Goal: Information Seeking & Learning: Learn about a topic

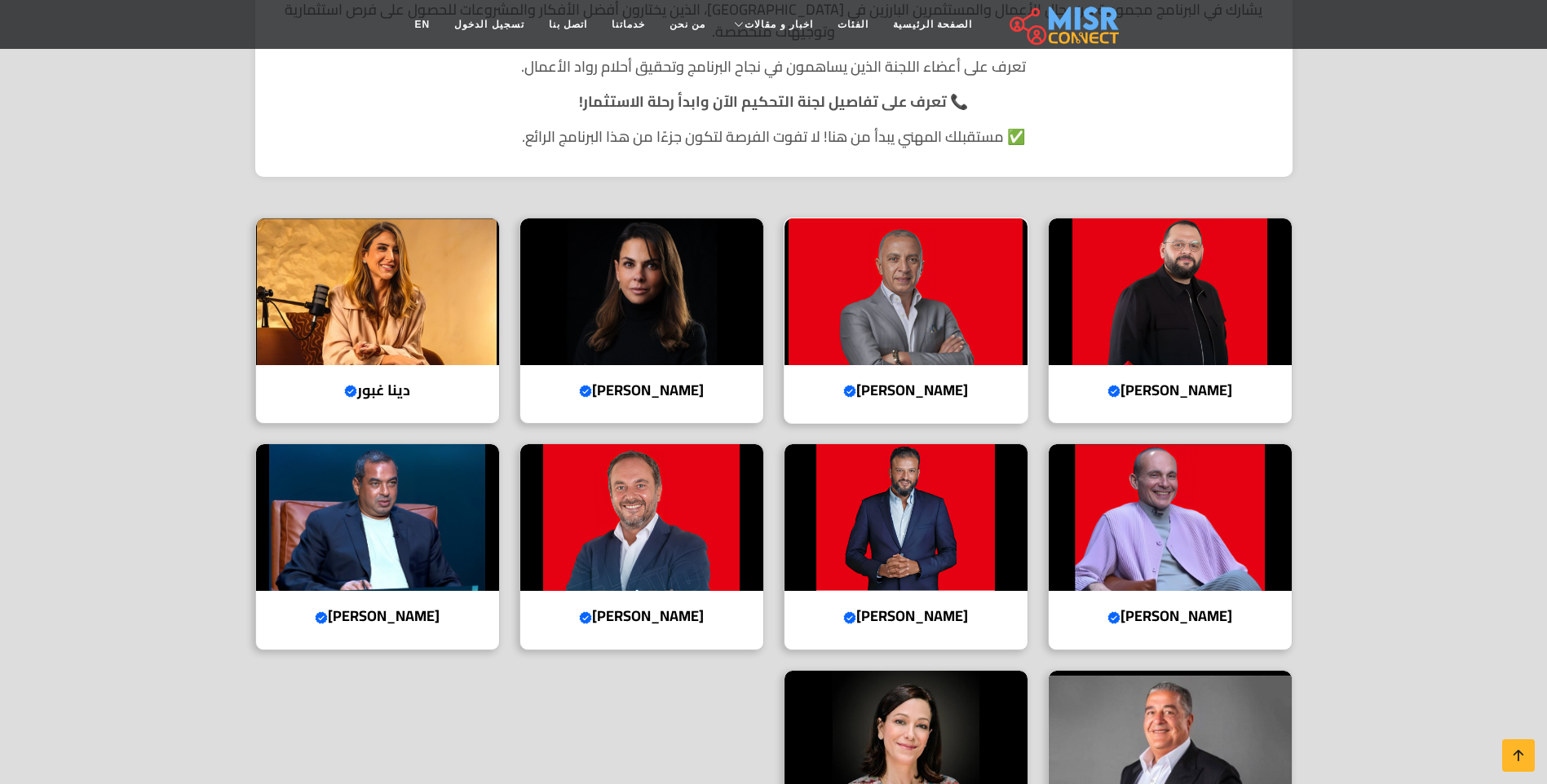
scroll to position [489, 0]
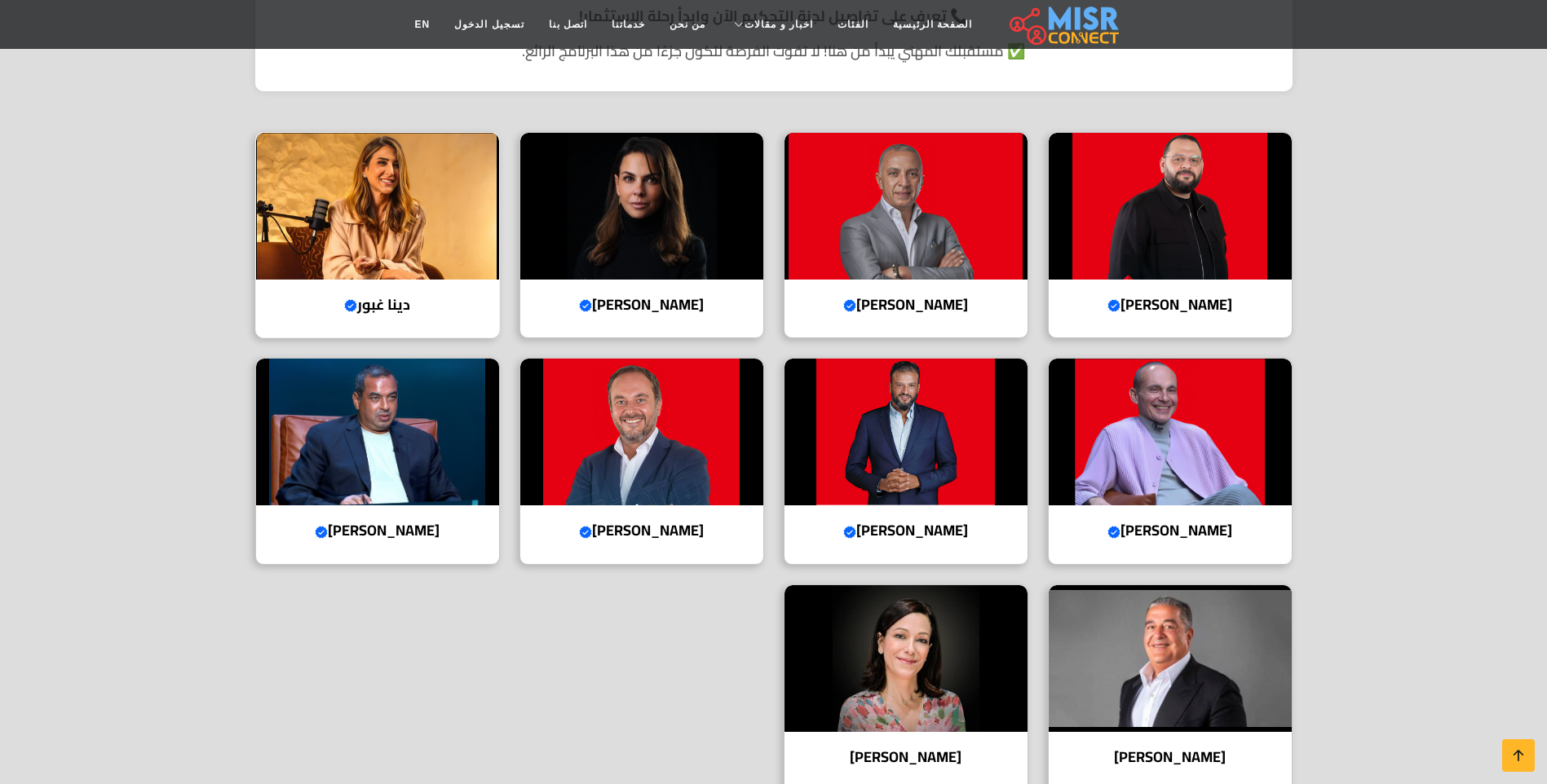
click at [368, 296] on h4 "دينا غبور Verified account" at bounding box center [378, 305] width 219 height 18
click at [635, 522] on h4 "أحمد طارق خليل Verified account" at bounding box center [642, 531] width 219 height 18
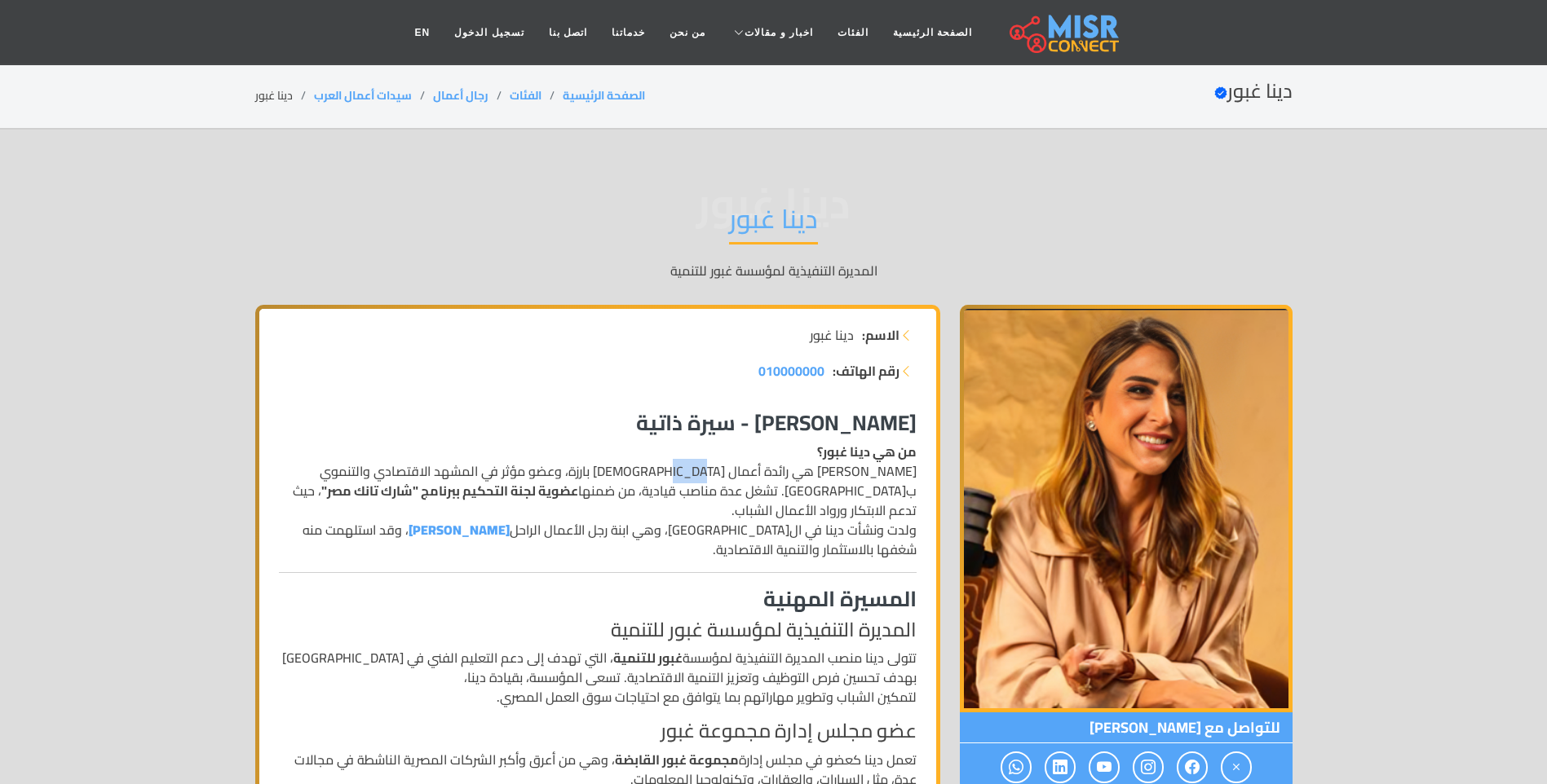
drag, startPoint x: 704, startPoint y: 469, endPoint x: 672, endPoint y: 474, distance: 32.4
click at [672, 474] on p "من هي دينا غبور؟ [PERSON_NAME] هي رائدة أعمال [DEMOGRAPHIC_DATA] بارزة، وعضو مؤ…" at bounding box center [597, 501] width 638 height 117
drag, startPoint x: 672, startPoint y: 474, endPoint x: 502, endPoint y: 471, distance: 170.0
click at [502, 471] on p "من هي دينا غبور؟ [PERSON_NAME] هي رائدة أعمال [DEMOGRAPHIC_DATA] بارزة، وعضو مؤ…" at bounding box center [597, 501] width 638 height 117
drag, startPoint x: 502, startPoint y: 471, endPoint x: 433, endPoint y: 471, distance: 69.0
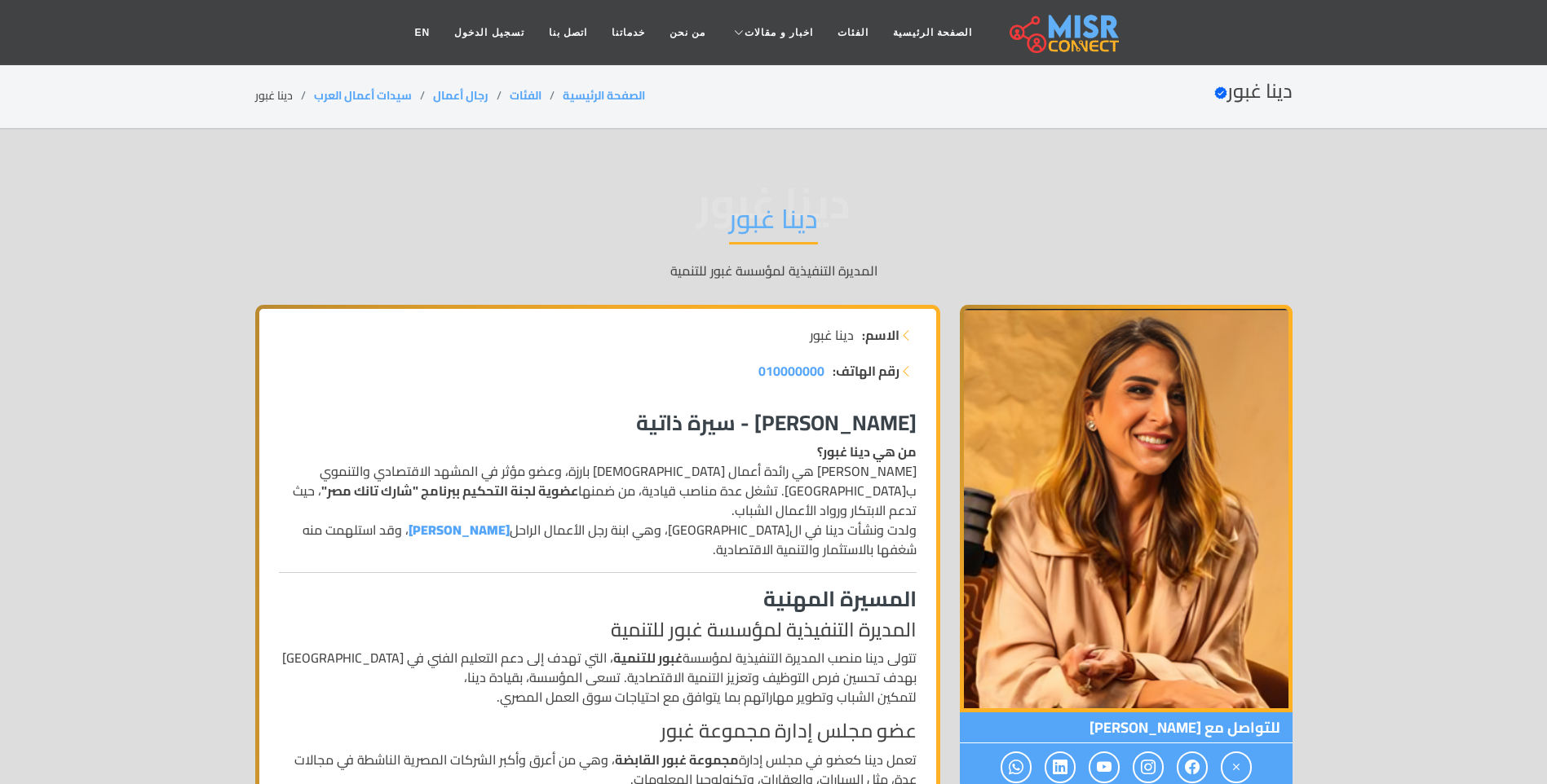
click at [433, 471] on p "من هي دينا غبور؟ [PERSON_NAME] هي رائدة أعمال [DEMOGRAPHIC_DATA] بارزة، وعضو مؤ…" at bounding box center [597, 501] width 638 height 117
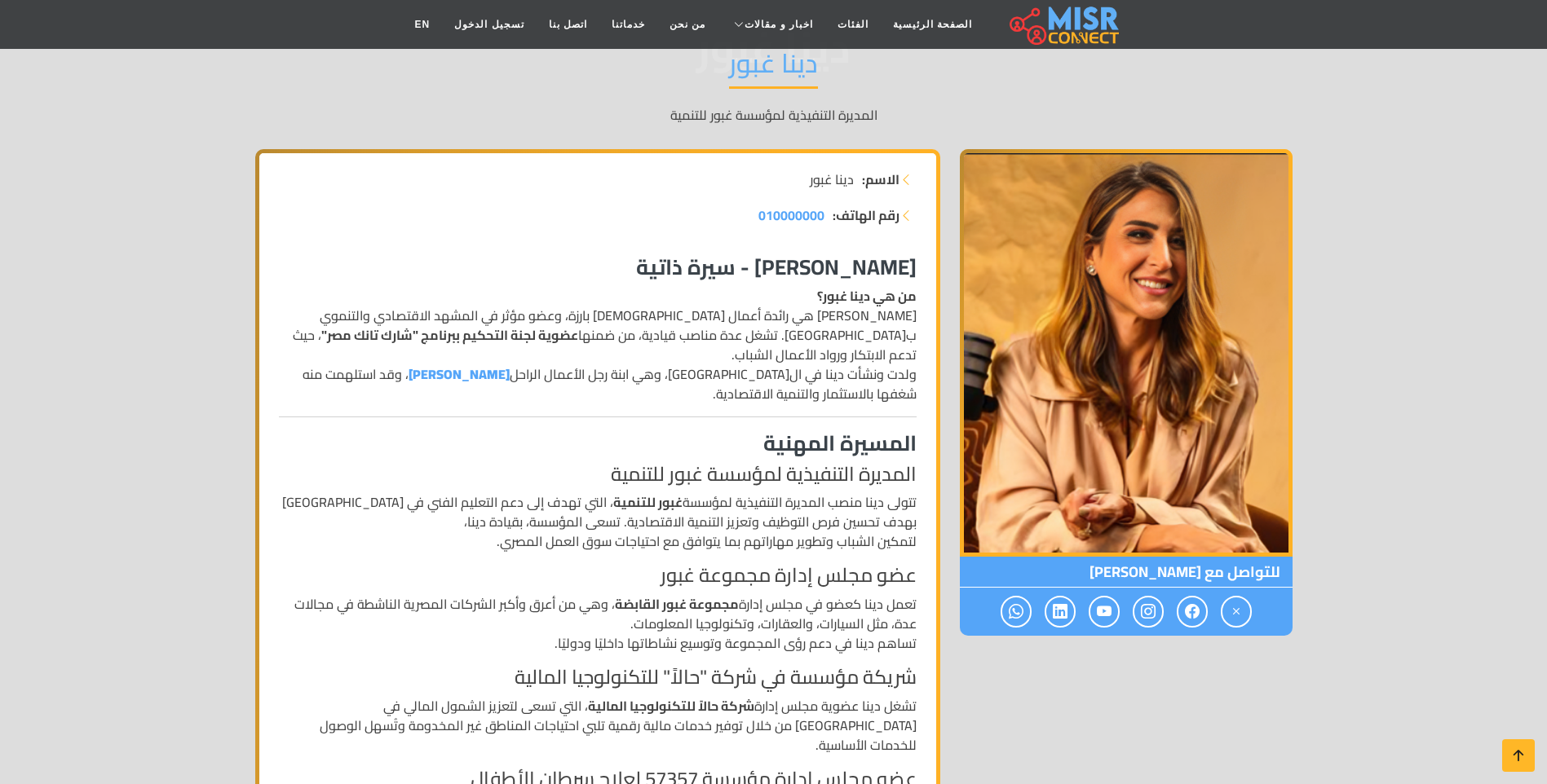
scroll to position [163, 0]
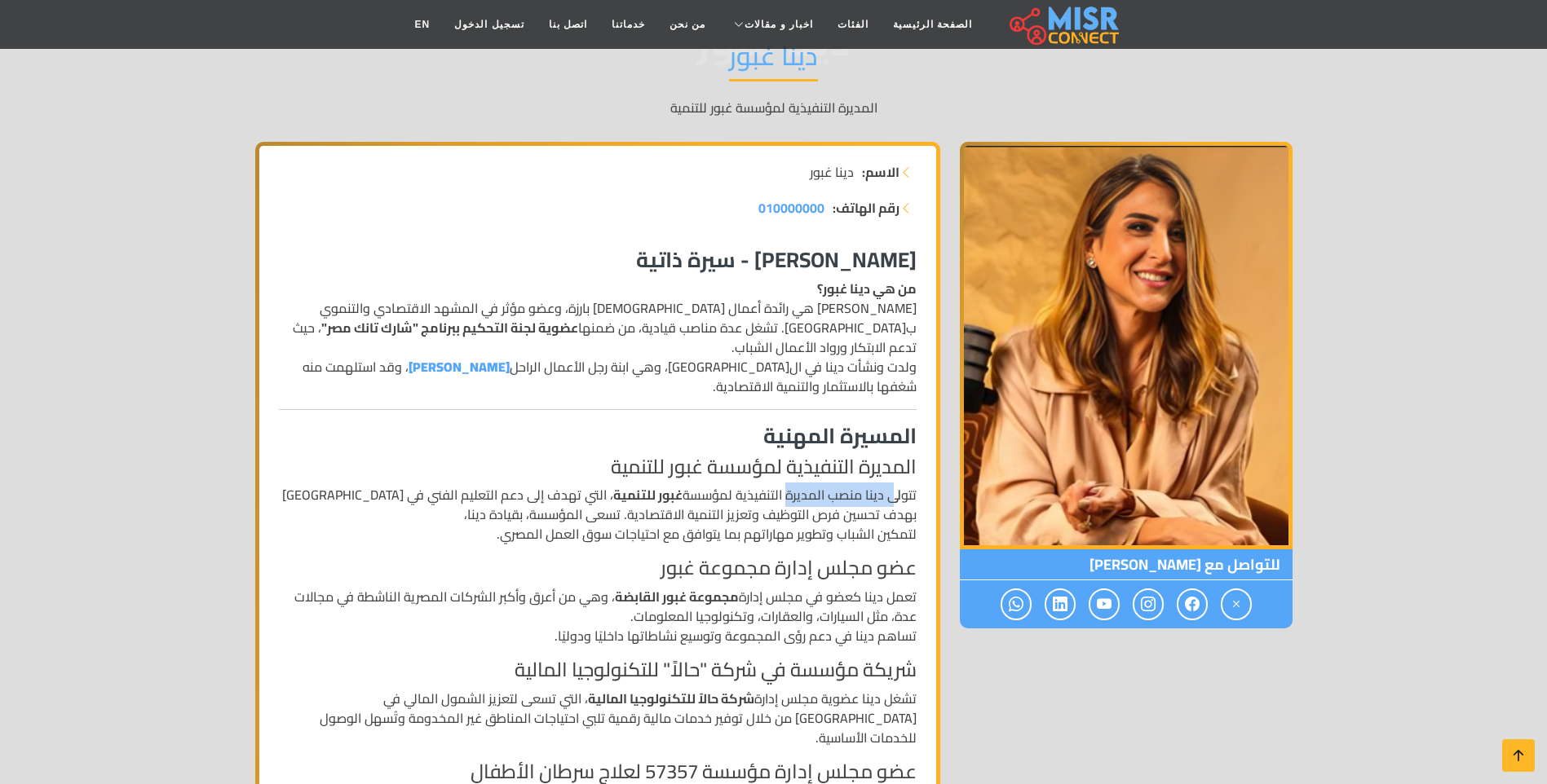
drag, startPoint x: 894, startPoint y: 476, endPoint x: 791, endPoint y: 476, distance: 103.0
click at [791, 485] on p "تتولى دينا منصب المديرة التنفيذية لمؤسسة غبور للتنمية ، التي تهدف إلى دعم التعل…" at bounding box center [597, 514] width 638 height 59
drag, startPoint x: 791, startPoint y: 476, endPoint x: 751, endPoint y: 473, distance: 40.1
click at [751, 485] on p "تتولى دينا منصب المديرة التنفيذية لمؤسسة غبور للتنمية ، التي تهدف إلى دعم التعل…" at bounding box center [597, 514] width 638 height 59
drag, startPoint x: 839, startPoint y: 492, endPoint x: 716, endPoint y: 487, distance: 123.1
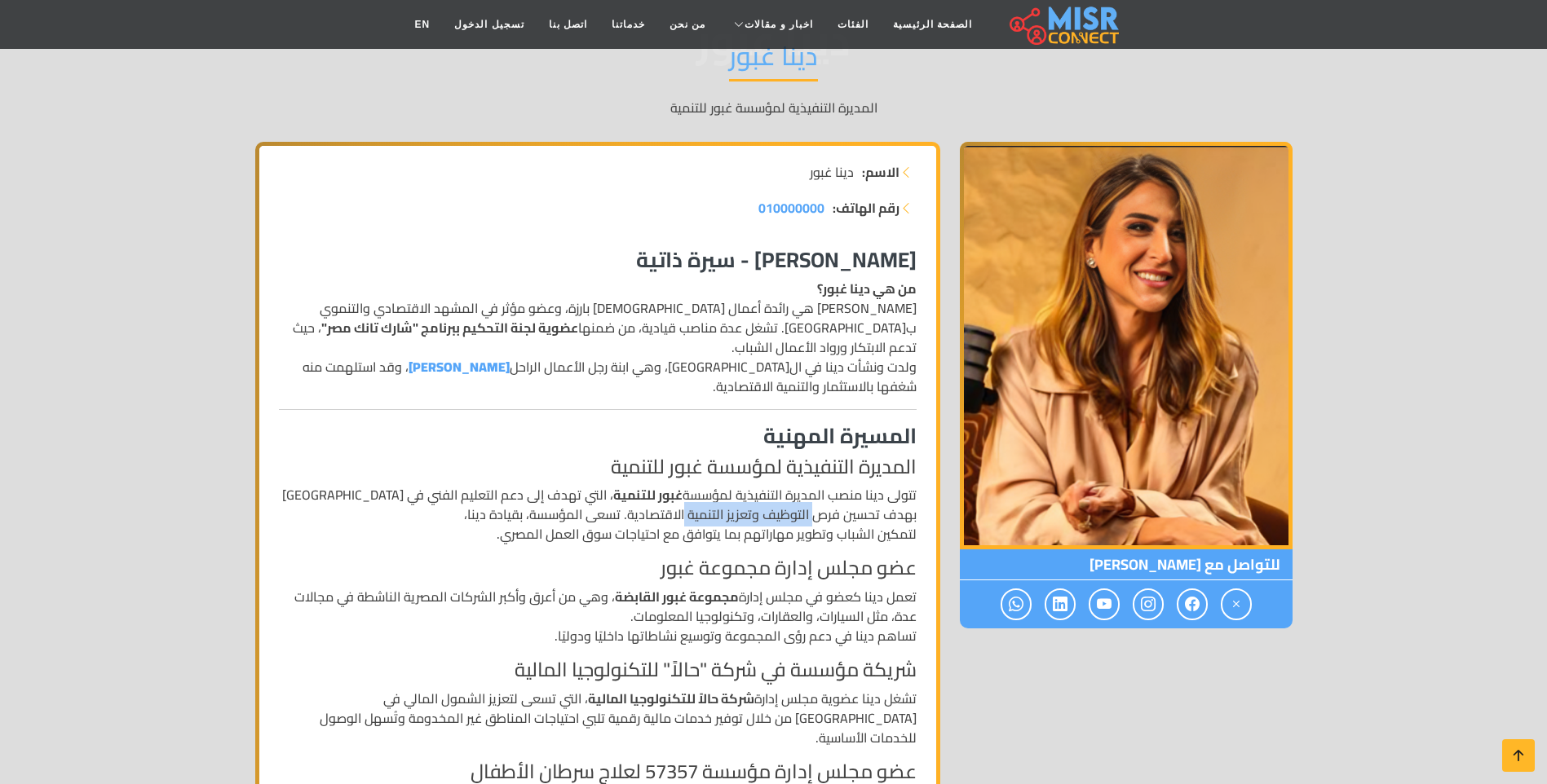
click at [716, 487] on p "تتولى دينا منصب المديرة التنفيذية لمؤسسة غبور للتنمية ، التي تهدف إلى دعم التعل…" at bounding box center [597, 514] width 638 height 59
drag, startPoint x: 716, startPoint y: 487, endPoint x: 648, endPoint y: 487, distance: 68.0
click at [648, 487] on p "تتولى دينا منصب المديرة التنفيذية لمؤسسة غبور للتنمية ، التي تهدف إلى دعم التعل…" at bounding box center [597, 514] width 638 height 59
drag, startPoint x: 892, startPoint y: 574, endPoint x: 793, endPoint y: 579, distance: 99.1
click at [793, 587] on p "تعمل دينا كعضو في مجلس إدارة مجموعة غبور القابضة ، وهي من أعرق وأكبر الشركات ال…" at bounding box center [597, 616] width 638 height 59
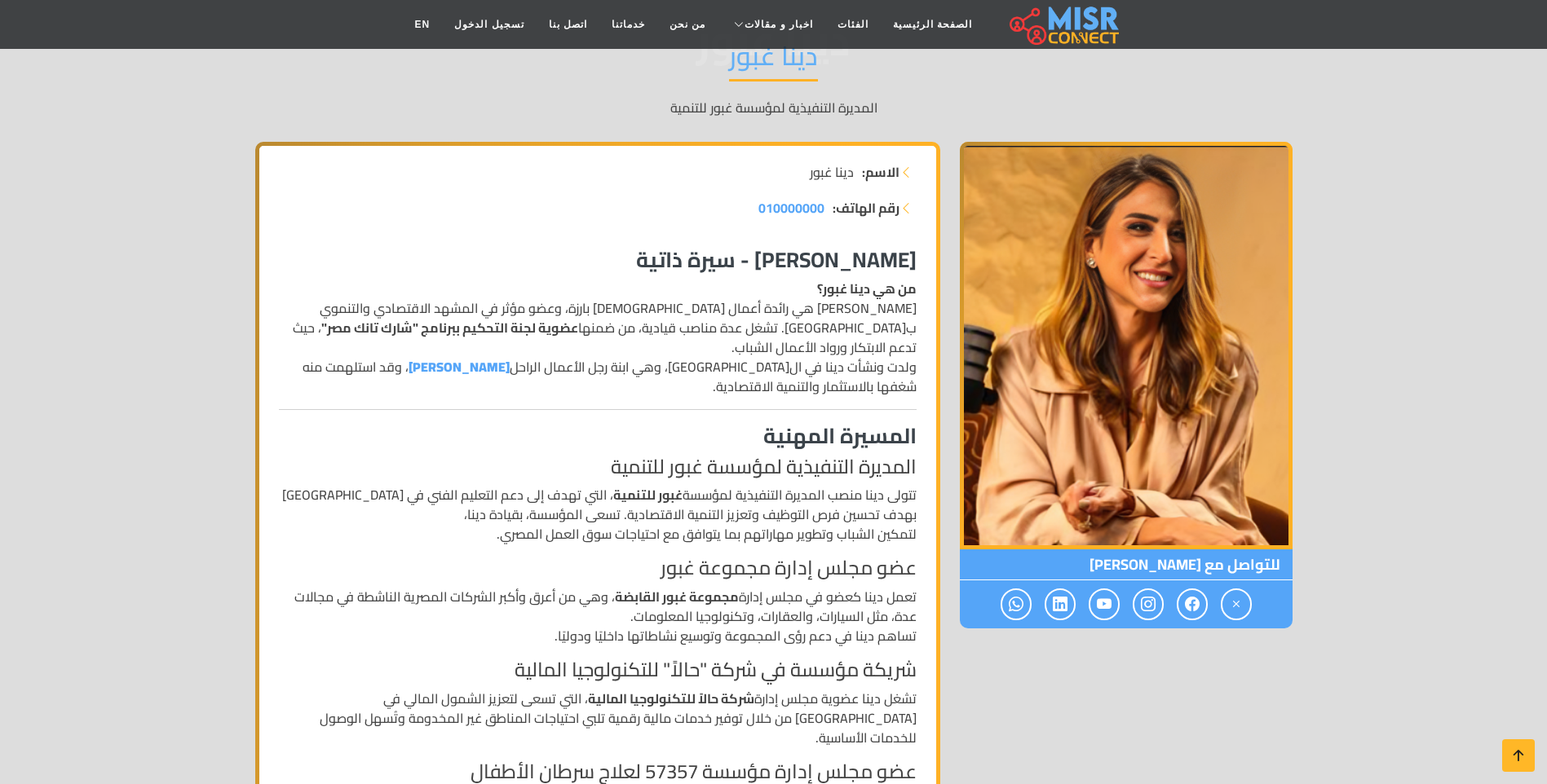
drag, startPoint x: 793, startPoint y: 579, endPoint x: 716, endPoint y: 579, distance: 77.0
click at [716, 585] on strong "مجموعة غبور القابضة" at bounding box center [677, 597] width 124 height 24
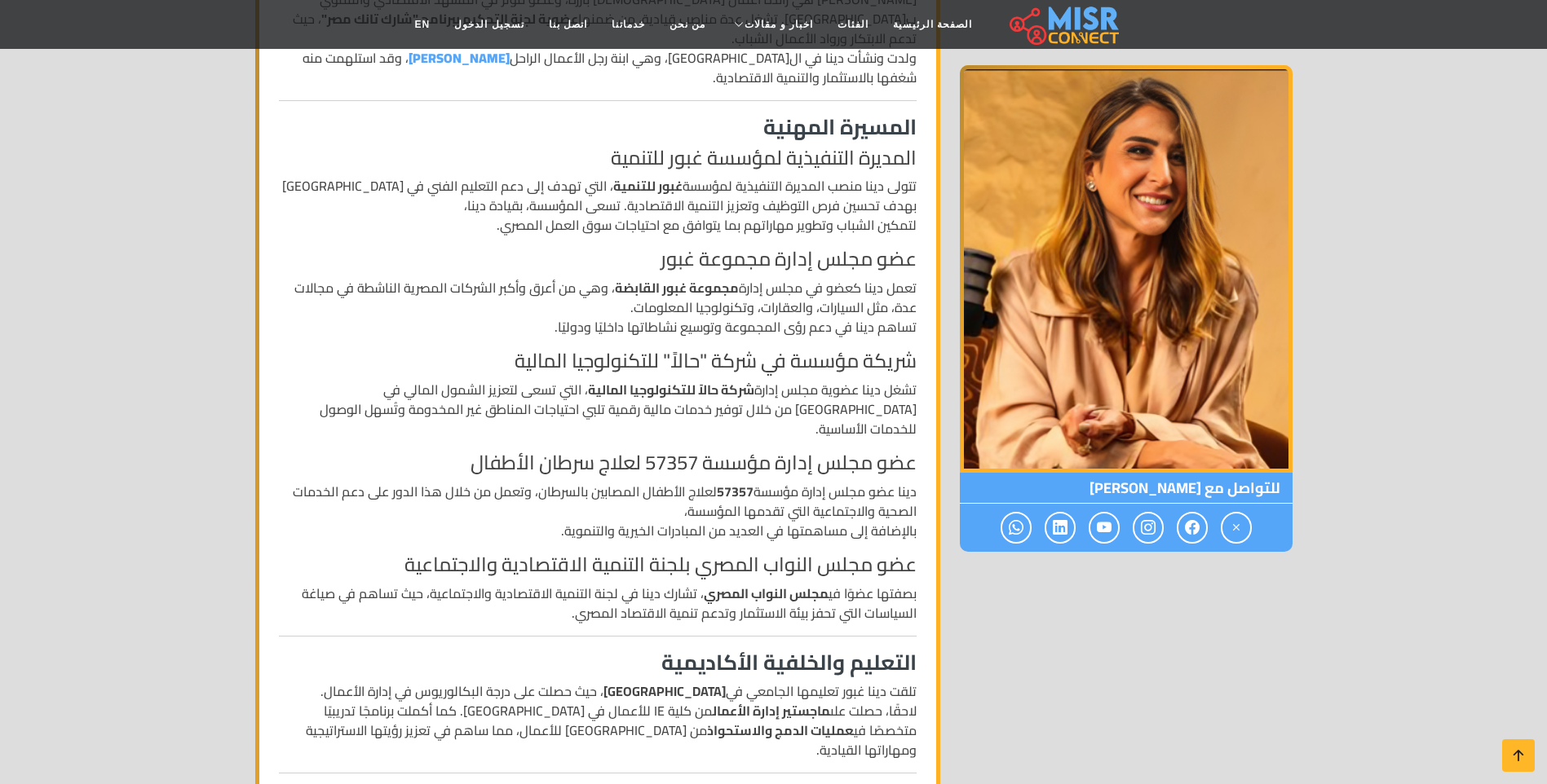
scroll to position [489, 0]
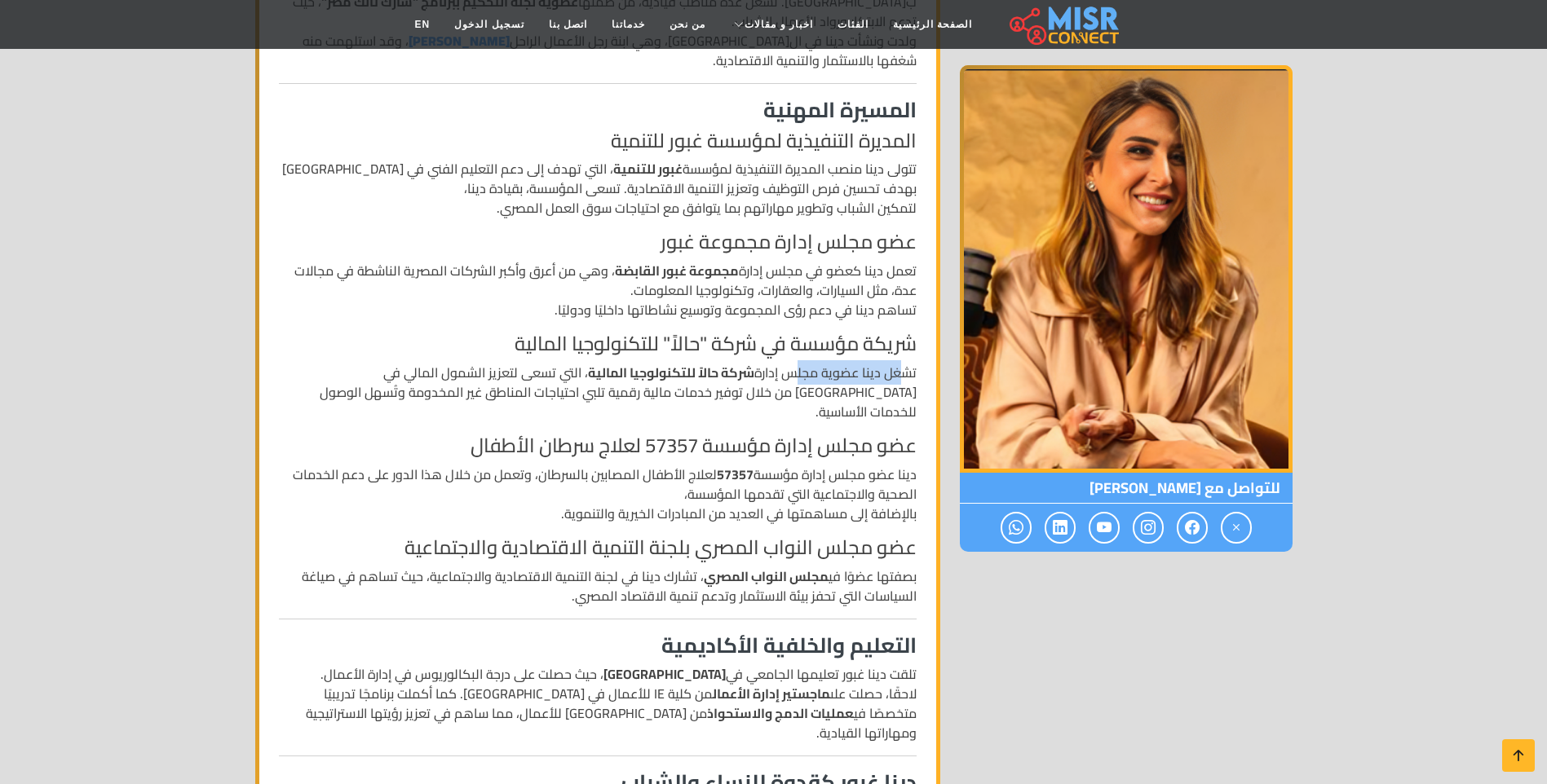
drag, startPoint x: 899, startPoint y: 357, endPoint x: 793, endPoint y: 350, distance: 106.2
click at [793, 363] on p "تشغل دينا عضوية مجلس إدارة شركة حالاً للتكنولوجيا المالية ، التي تسعى لتعزيز ال…" at bounding box center [597, 392] width 638 height 59
drag, startPoint x: 793, startPoint y: 350, endPoint x: 760, endPoint y: 350, distance: 33.0
click at [760, 363] on p "تشغل دينا عضوية مجلس إدارة شركة حالاً للتكنولوجيا المالية ، التي تسعى لتعزيز ال…" at bounding box center [597, 392] width 638 height 59
drag, startPoint x: 815, startPoint y: 398, endPoint x: 736, endPoint y: 398, distance: 79.0
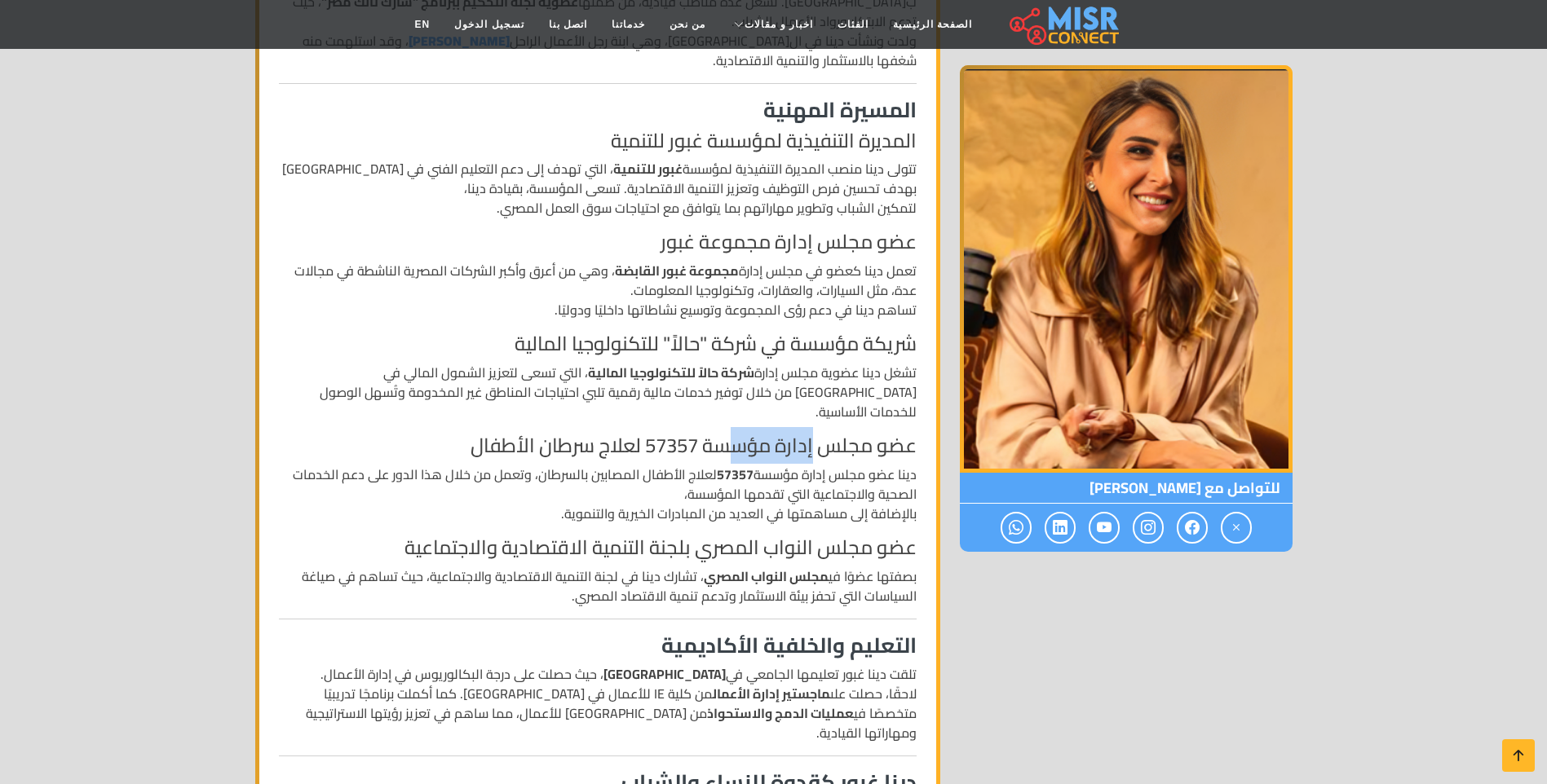
click at [736, 434] on h4 "عضو مجلس إدارة مؤسسة 57357 لعلاج سرطان الأطفال" at bounding box center [597, 446] width 638 height 24
drag, startPoint x: 736, startPoint y: 398, endPoint x: 679, endPoint y: 406, distance: 57.6
click at [679, 434] on h4 "عضو مجلس إدارة مؤسسة 57357 لعلاج سرطان الأطفال" at bounding box center [597, 446] width 638 height 24
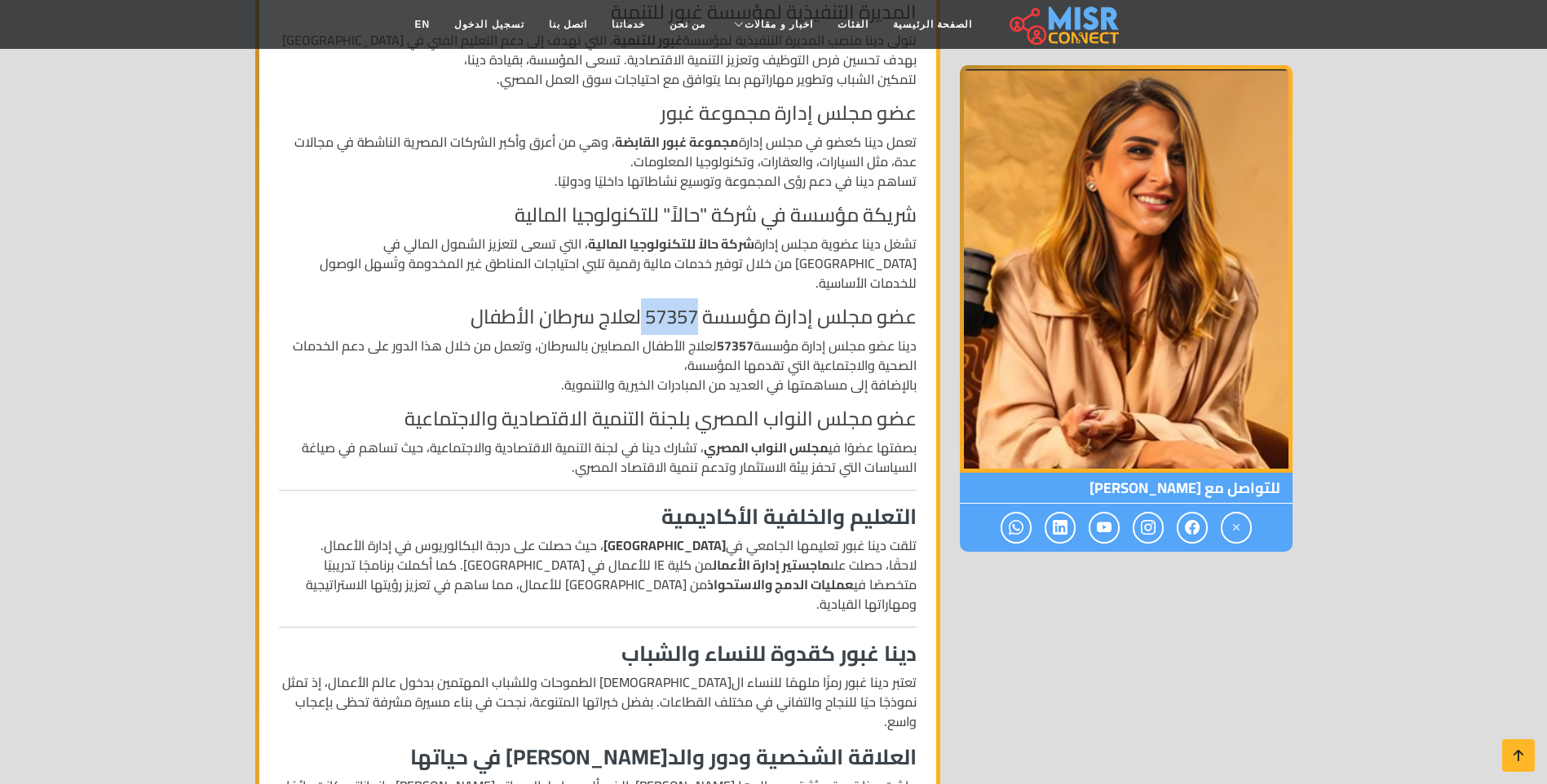
scroll to position [571, 0]
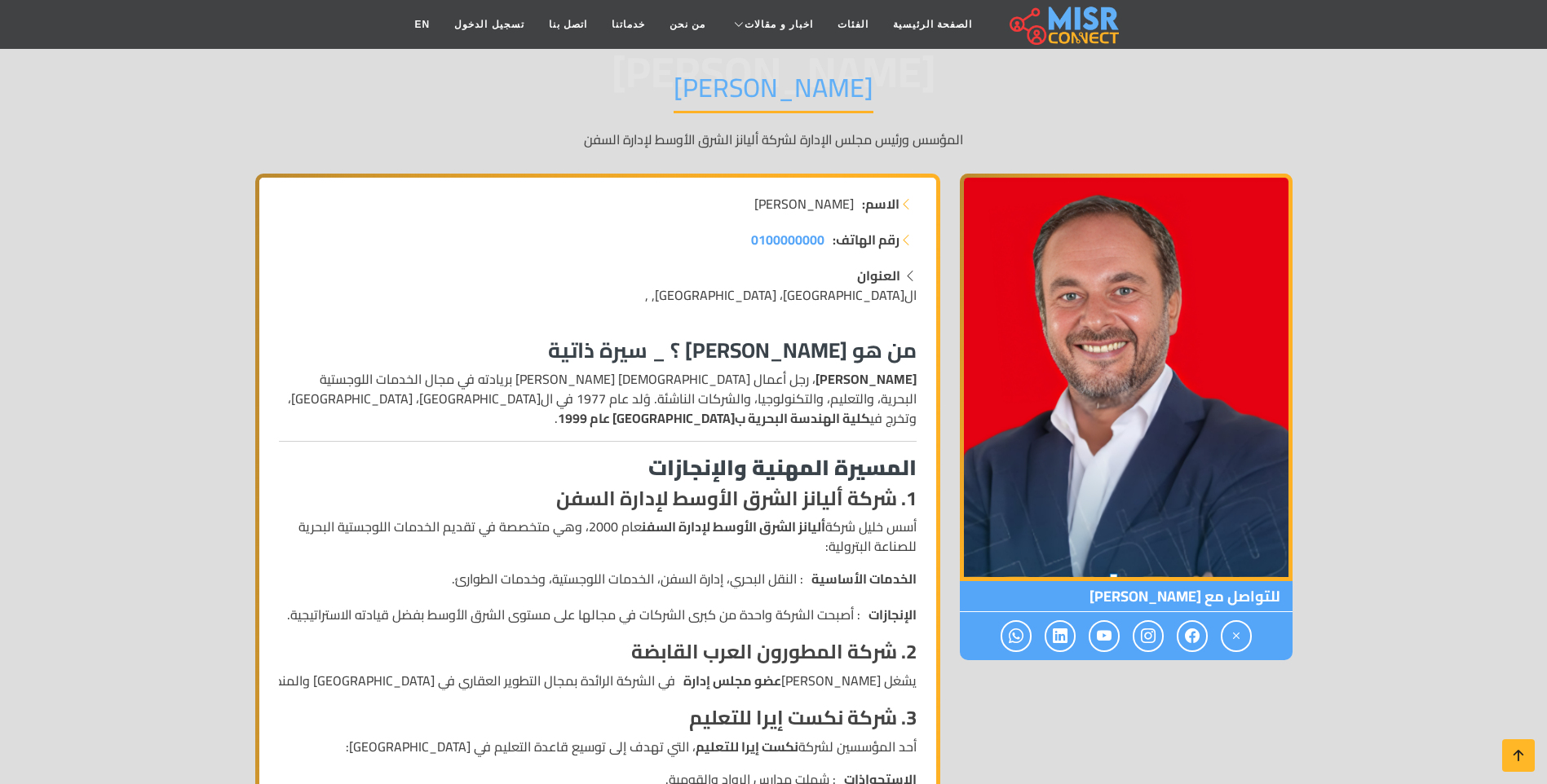
scroll to position [163, 0]
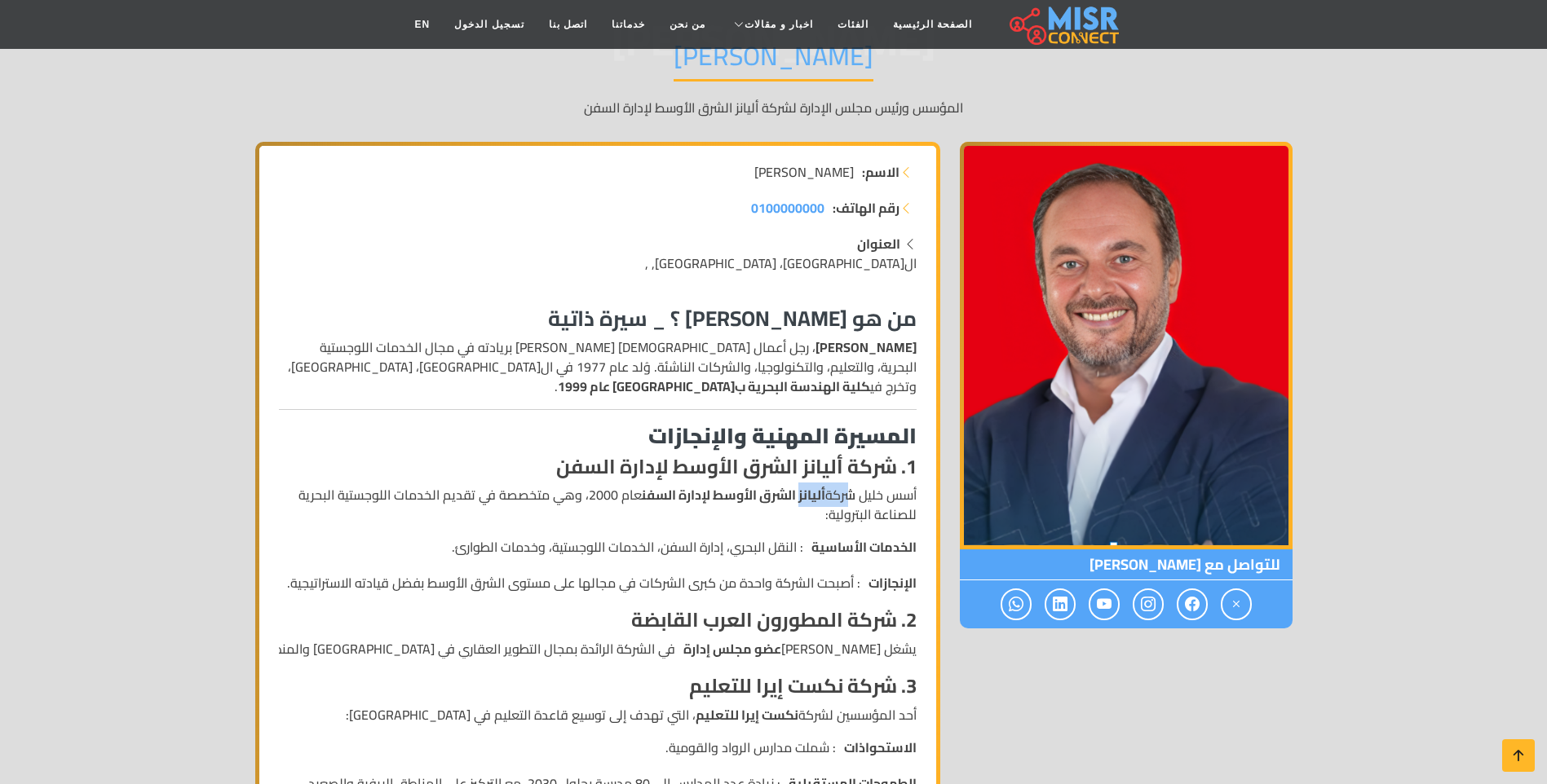
drag, startPoint x: 849, startPoint y: 499, endPoint x: 794, endPoint y: 499, distance: 55.0
click at [794, 499] on p "أسس [PERSON_NAME] أليانز الشرق الأوسط لإدارة السفن عام 2000، وهي متخصصة في تقدي…" at bounding box center [597, 504] width 638 height 39
drag, startPoint x: 794, startPoint y: 499, endPoint x: 782, endPoint y: 499, distance: 12.0
click at [782, 499] on strong "أليانز الشرق الأوسط لإدارة السفن" at bounding box center [734, 495] width 184 height 24
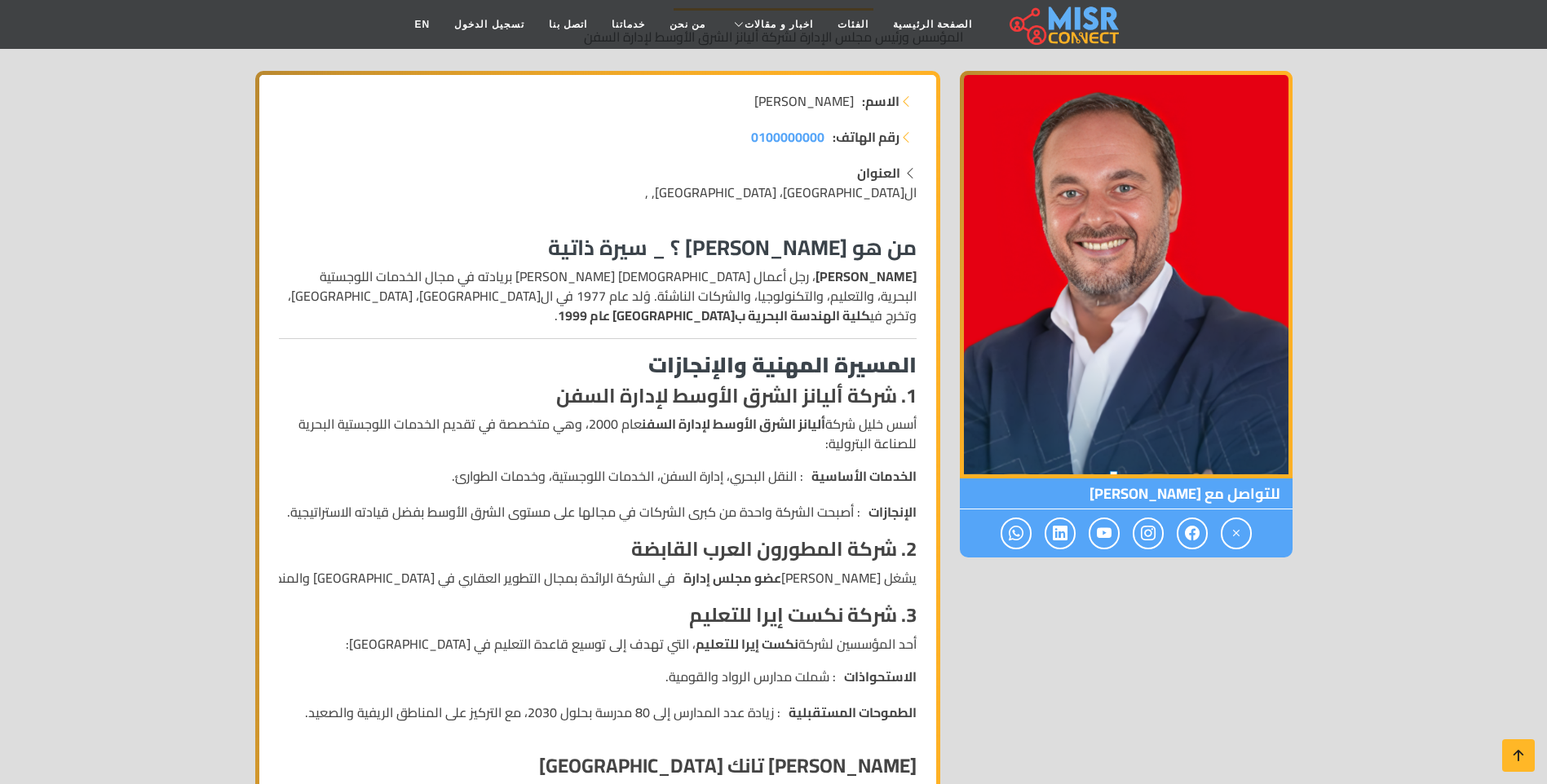
scroll to position [326, 0]
